Goal: Unclear: Browse casually

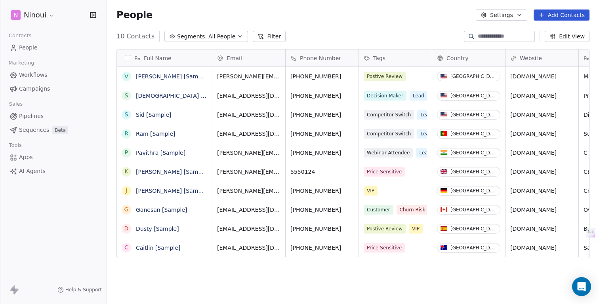
scroll to position [267, 492]
click at [36, 10] on html "N Ninoui Contacts People Marketing Workflows Campaigns Sales Pipelines Sequence…" at bounding box center [299, 181] width 599 height 363
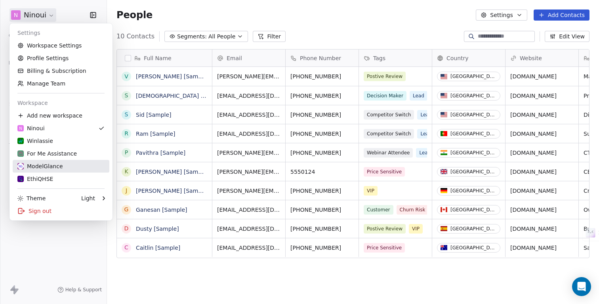
click at [33, 162] on div "ModelGlance" at bounding box center [40, 166] width 46 height 8
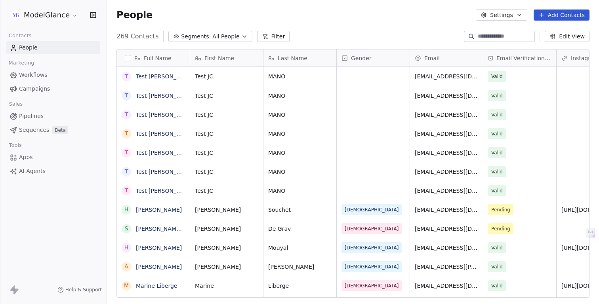
scroll to position [267, 492]
